Goal: Transaction & Acquisition: Purchase product/service

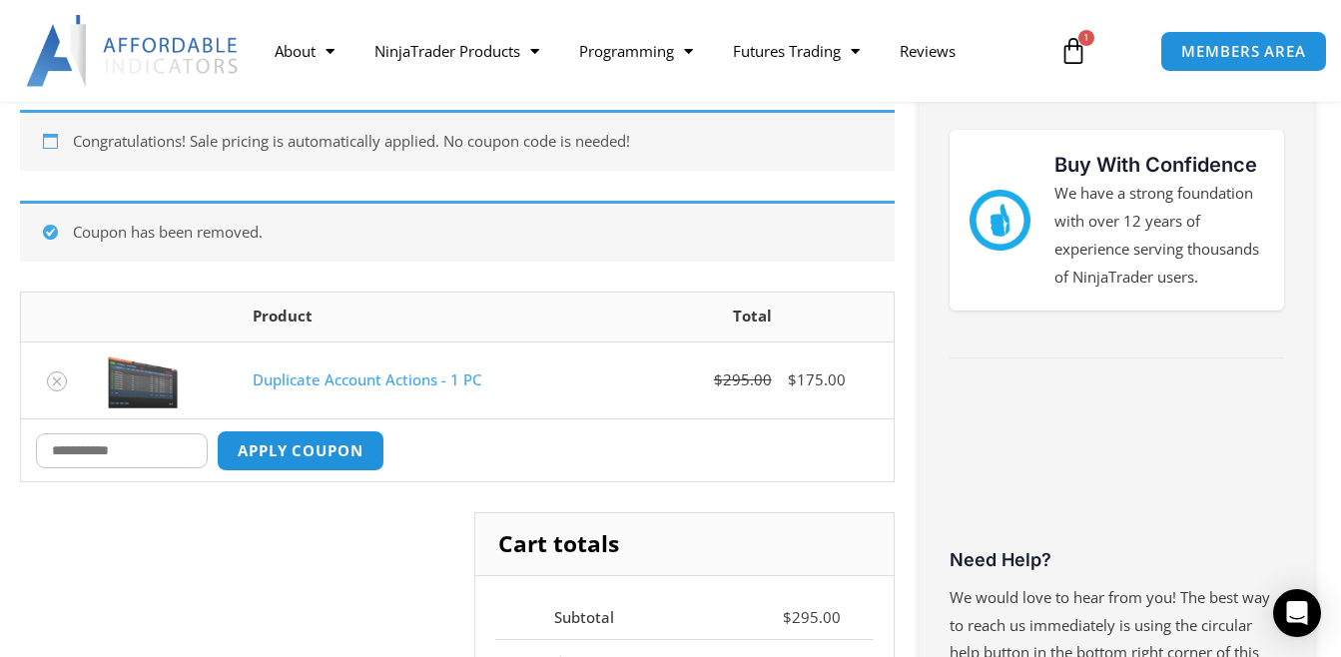
scroll to position [265, 0]
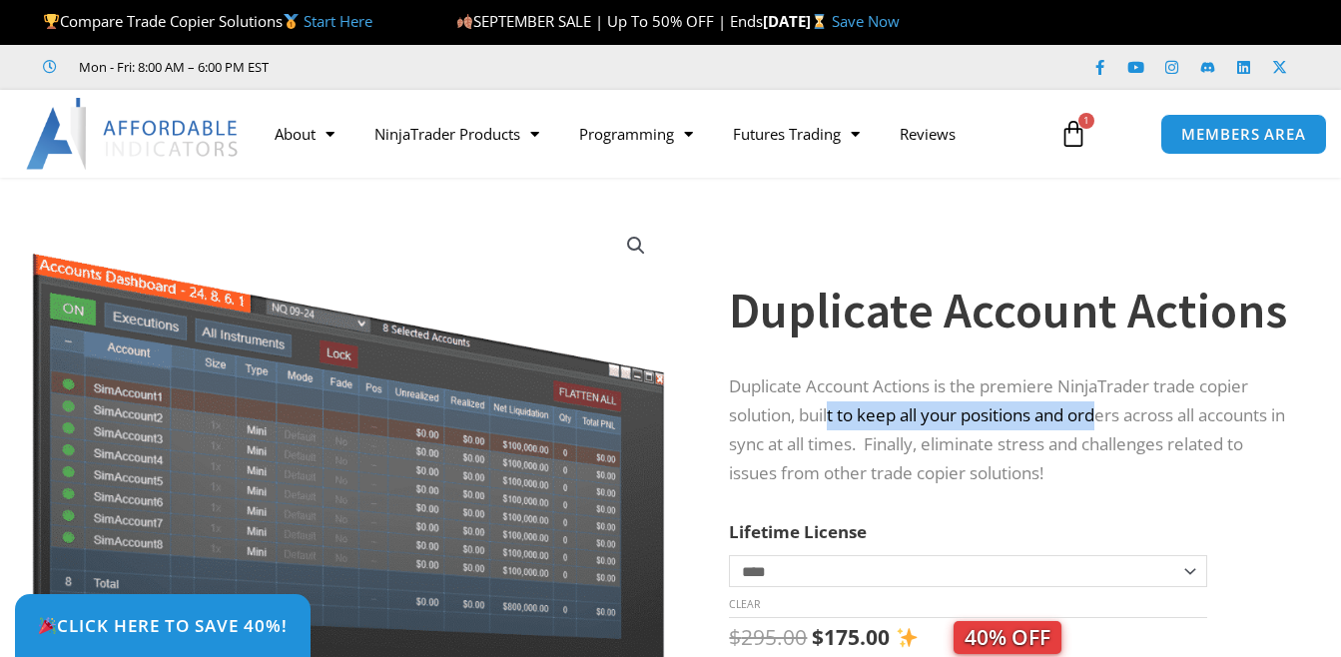
drag, startPoint x: 871, startPoint y: 396, endPoint x: 1102, endPoint y: 409, distance: 232.0
click at [1102, 409] on p "Duplicate Account Actions is the premiere NinjaTrader trade copier solution, bu…" at bounding box center [1010, 430] width 562 height 116
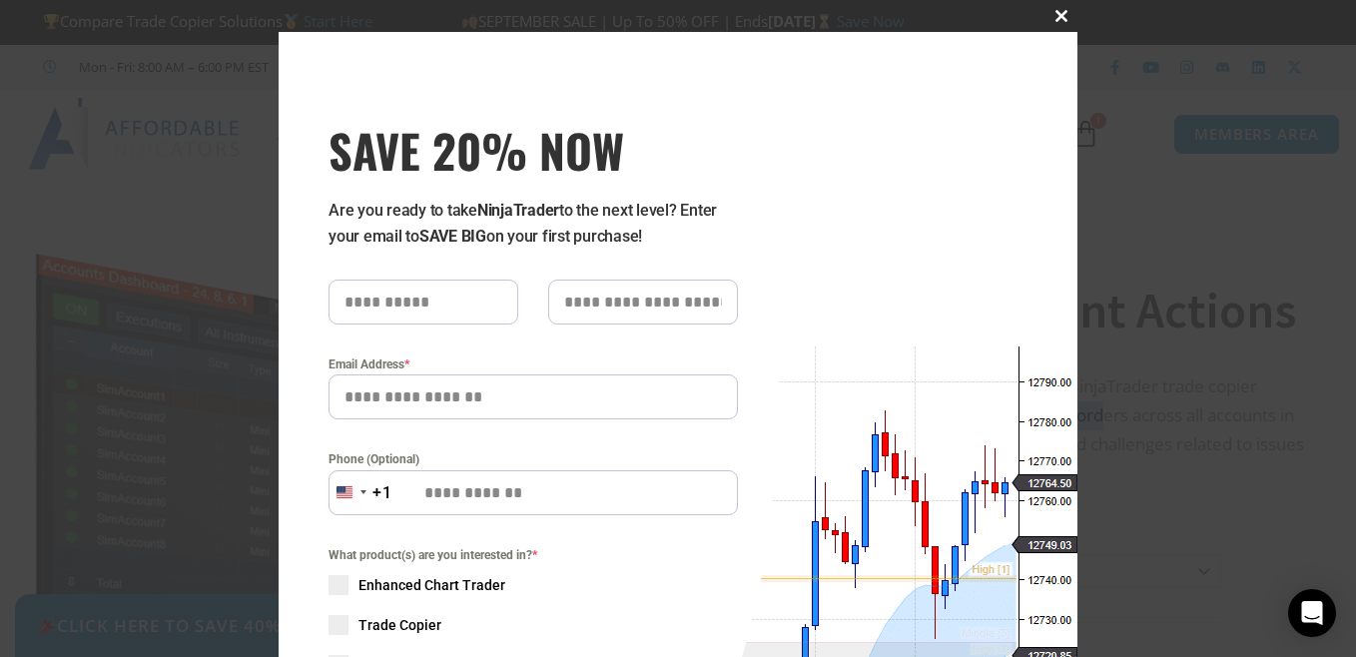
click at [1055, 19] on span "SAVE 20% NOW popup" at bounding box center [1061, 16] width 32 height 12
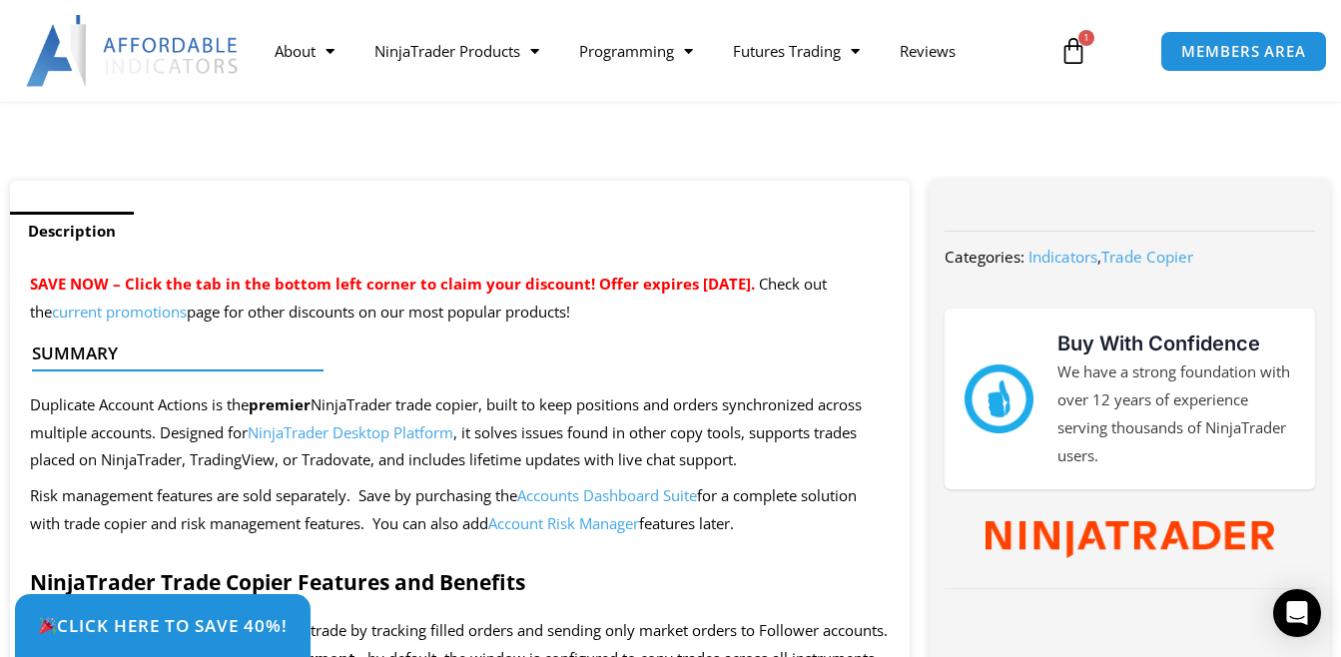
scroll to position [699, 0]
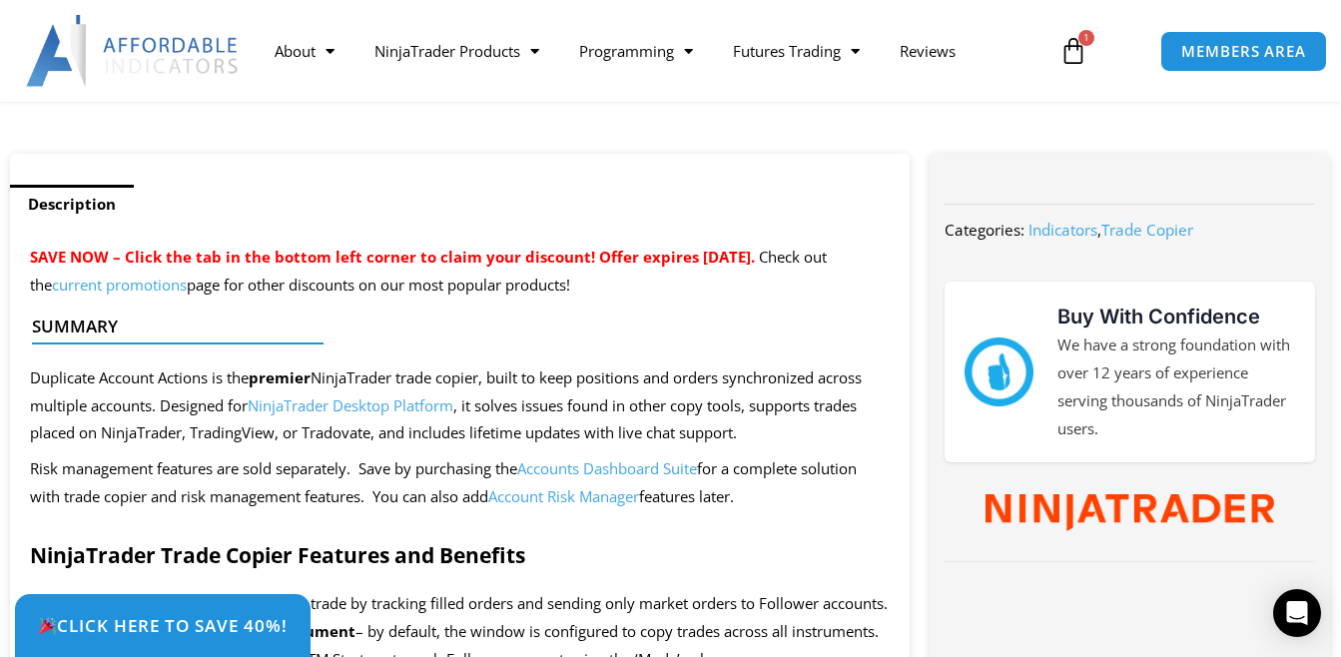
drag, startPoint x: 792, startPoint y: 265, endPoint x: 804, endPoint y: 262, distance: 12.4
click at [755, 262] on span "SAVE NOW – Click the tab in the bottom left corner to claim your discount! Offe…" at bounding box center [392, 257] width 725 height 20
drag, startPoint x: 474, startPoint y: 286, endPoint x: 514, endPoint y: 283, distance: 40.1
click at [514, 283] on p "SAVE NOW – Click the tab in the bottom left corner to claim your discount! Offe…" at bounding box center [460, 272] width 860 height 56
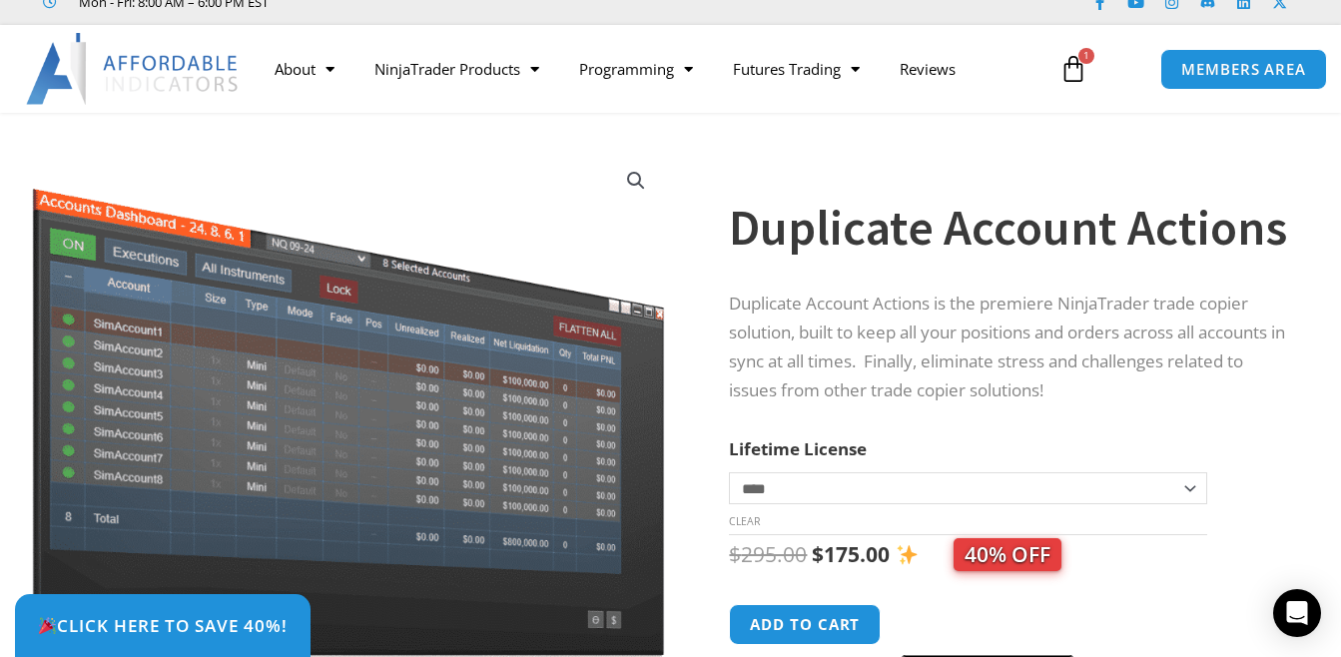
scroll to position [100, 0]
